Goal: Task Accomplishment & Management: Complete application form

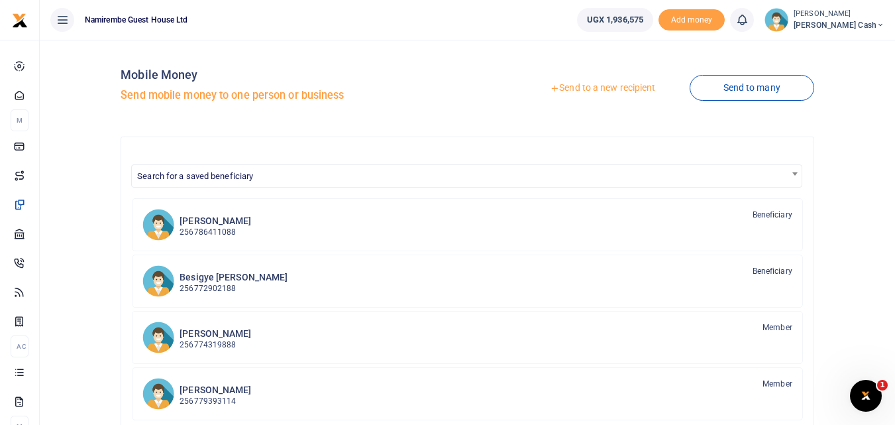
click at [602, 88] on link "Send to a new recipient" at bounding box center [602, 88] width 173 height 24
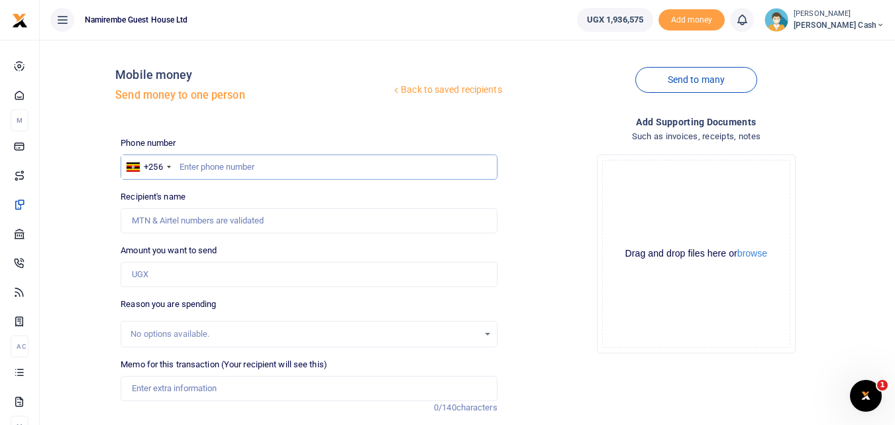
click at [198, 172] on input "text" at bounding box center [309, 166] width 376 height 25
type input "0772902188"
type input "[PERSON_NAME]"
type input "0772902188"
click at [161, 275] on input "Amount you want to send" at bounding box center [309, 274] width 376 height 25
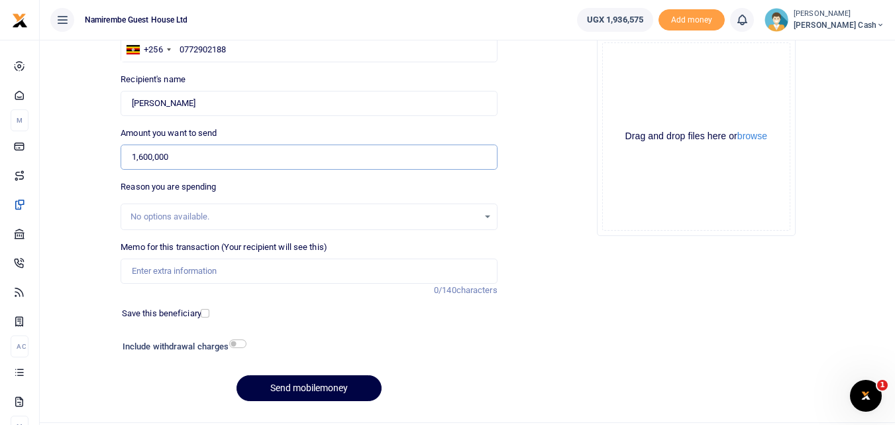
scroll to position [133, 0]
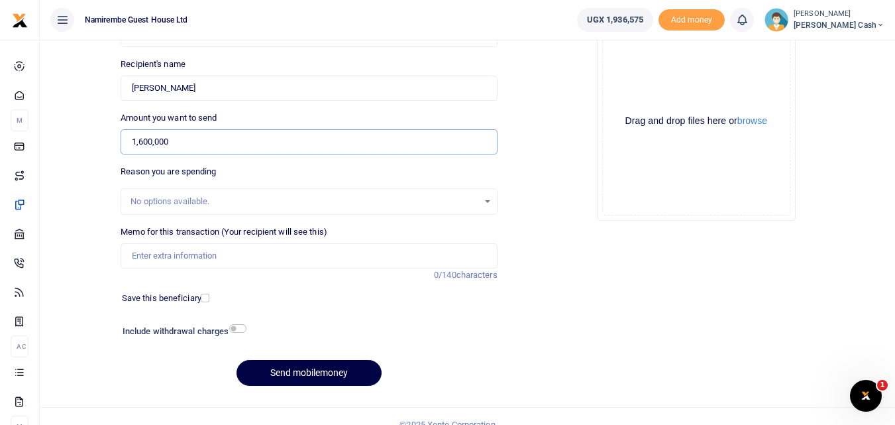
type input "1,600,000"
click at [140, 258] on input "Memo for this transaction (Your recipient will see this)" at bounding box center [309, 255] width 376 height 25
click at [317, 252] on input "Being payment for accommodation and meals nhc" at bounding box center [309, 255] width 376 height 25
type input "Being payment for accommodation and meals Nhc"
click at [299, 366] on button "Send mobilemoney" at bounding box center [309, 373] width 145 height 26
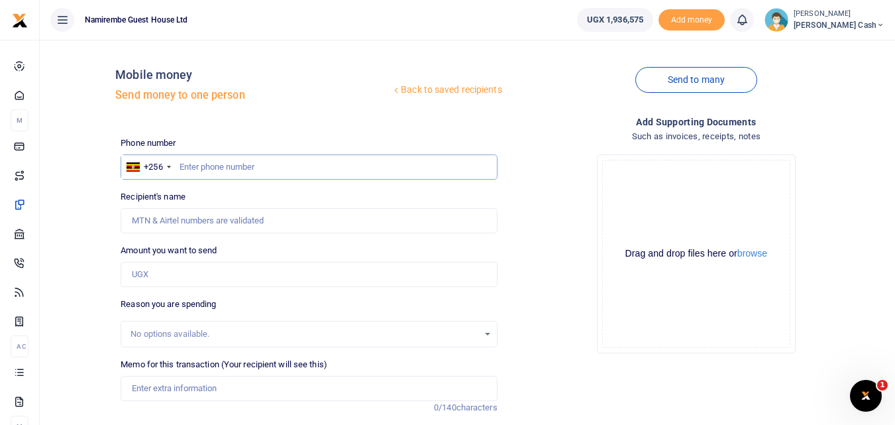
click at [184, 166] on input "text" at bounding box center [309, 166] width 376 height 25
type input "0758248213"
type input "Cindy Angella Nankunda"
type input "07582482138"
type input "0758248213"
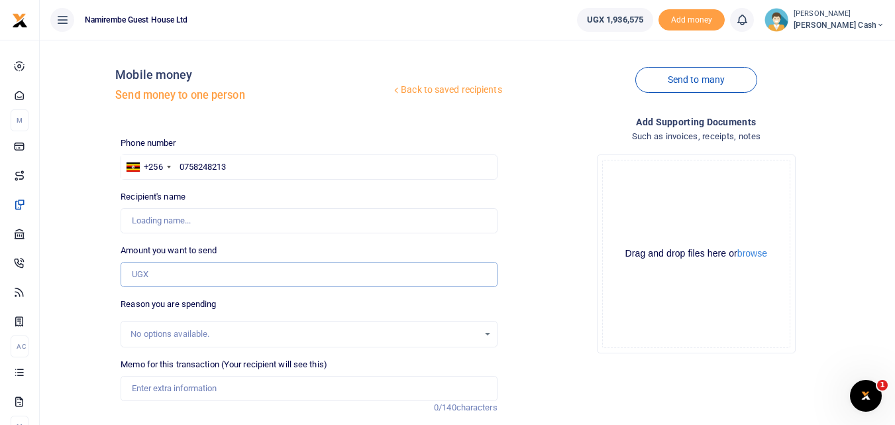
click at [142, 273] on input "Amount you want to send" at bounding box center [309, 274] width 376 height 25
type input "Cindy Angella Nankunda"
type input "800,000"
click at [156, 388] on input "Memo for this transaction (Your recipient will see this)" at bounding box center [309, 388] width 376 height 25
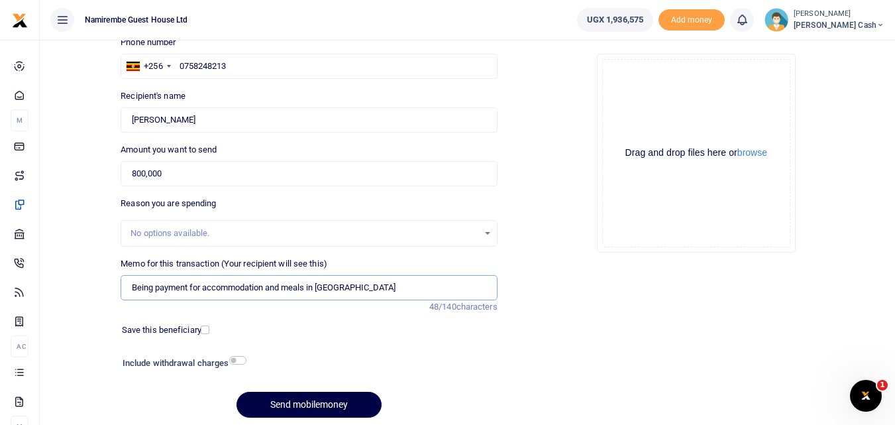
scroll to position [133, 0]
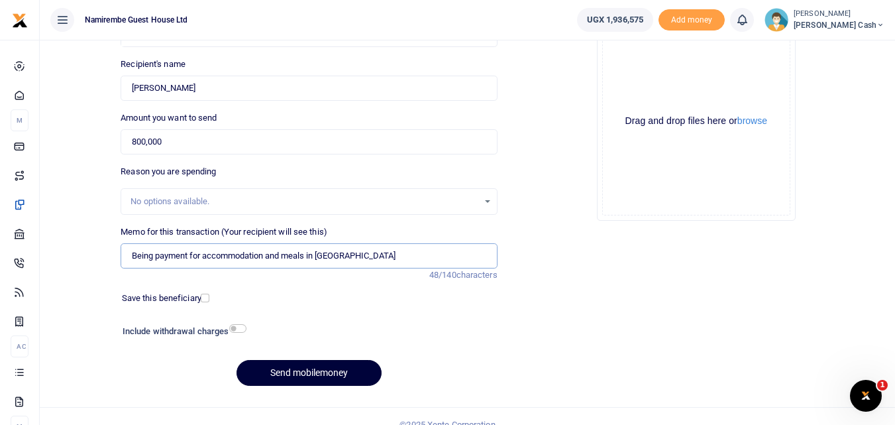
type input "Being payment for accommodation and meals in NHC"
click at [309, 368] on button "Send mobilemoney" at bounding box center [309, 373] width 145 height 26
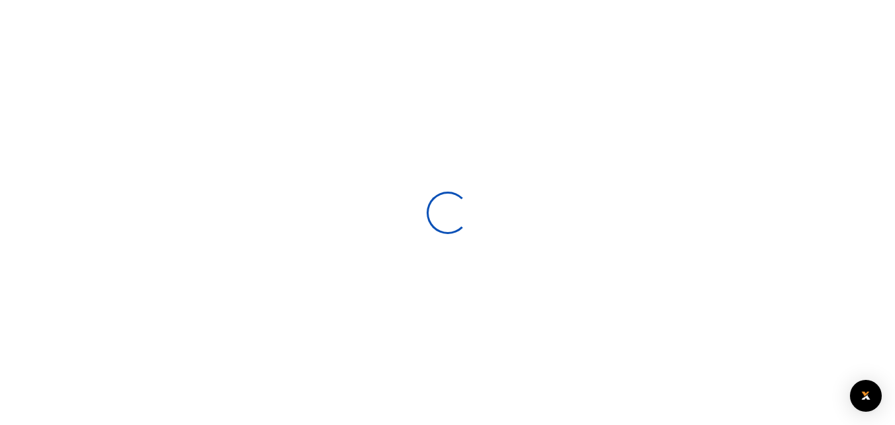
scroll to position [133, 0]
select select
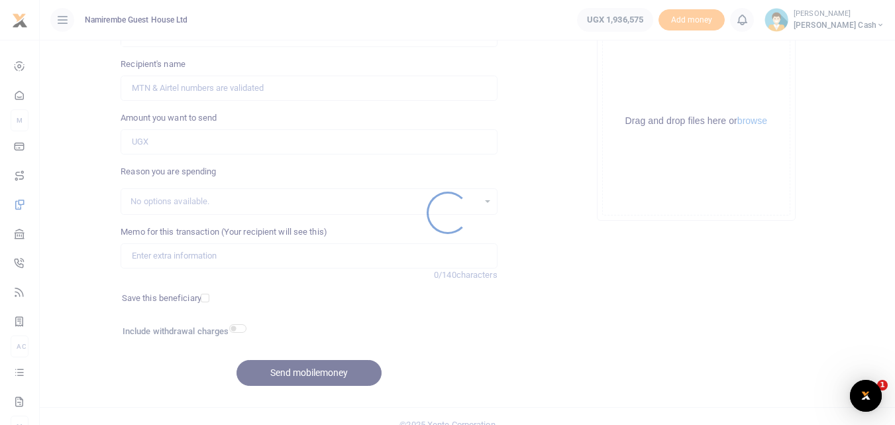
scroll to position [0, 0]
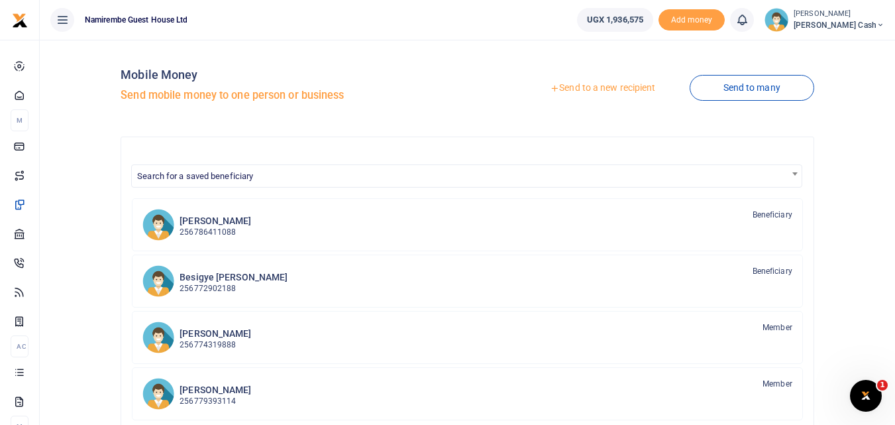
click at [607, 88] on link "Send to a new recipient" at bounding box center [602, 88] width 173 height 24
